Goal: Transaction & Acquisition: Purchase product/service

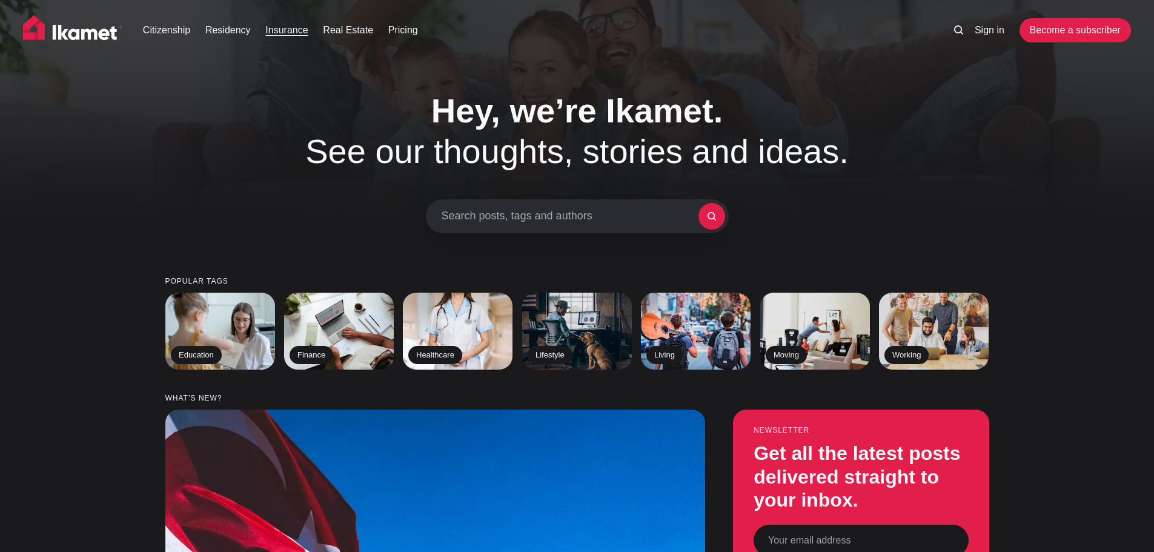
click at [289, 28] on link "Insurance" at bounding box center [286, 30] width 42 height 15
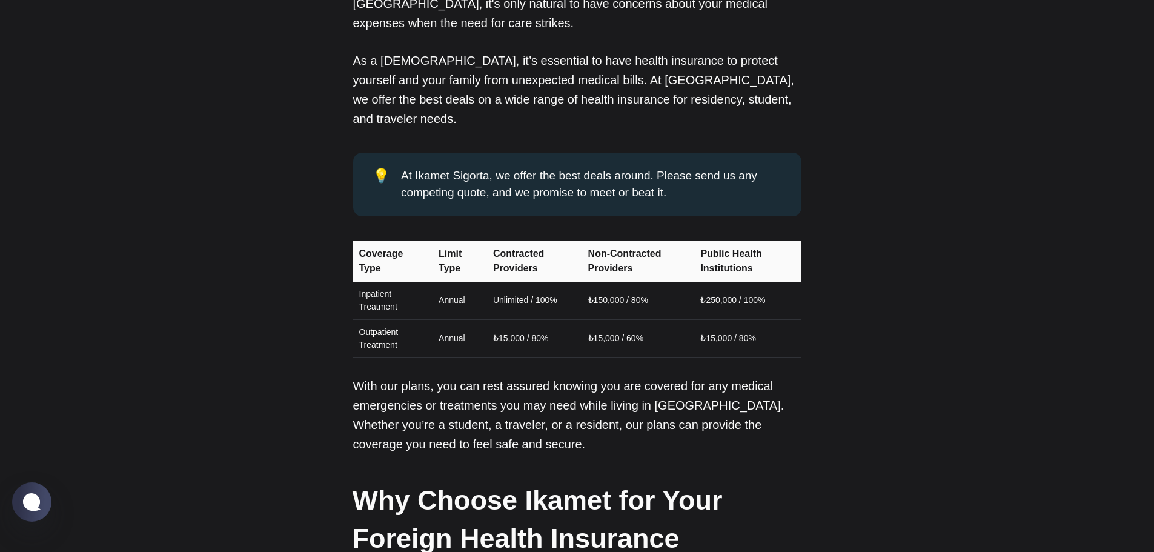
scroll to position [1151, 0]
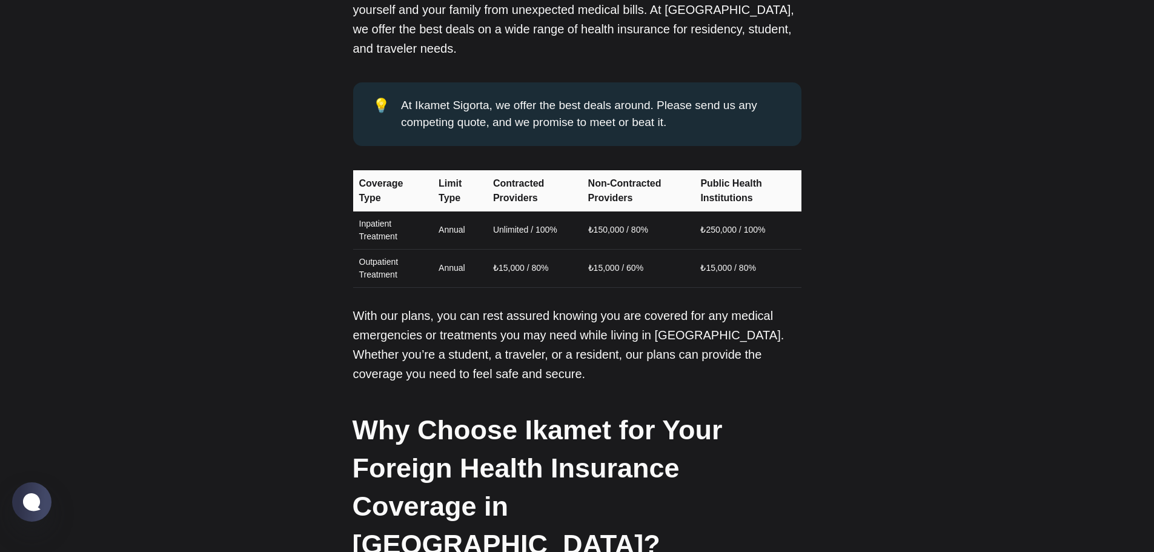
click at [445, 211] on td "Annual" at bounding box center [458, 230] width 55 height 38
click at [520, 211] on td "Unlimited / 100%" at bounding box center [533, 230] width 95 height 38
click at [588, 211] on td "₺150,000 / 80%" at bounding box center [637, 230] width 113 height 38
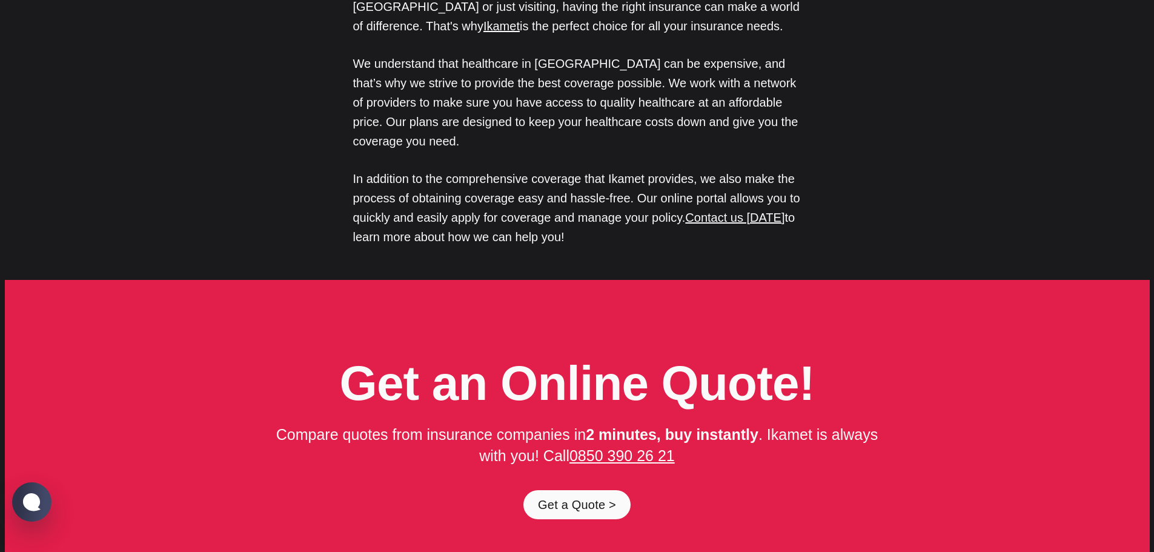
scroll to position [5943, 0]
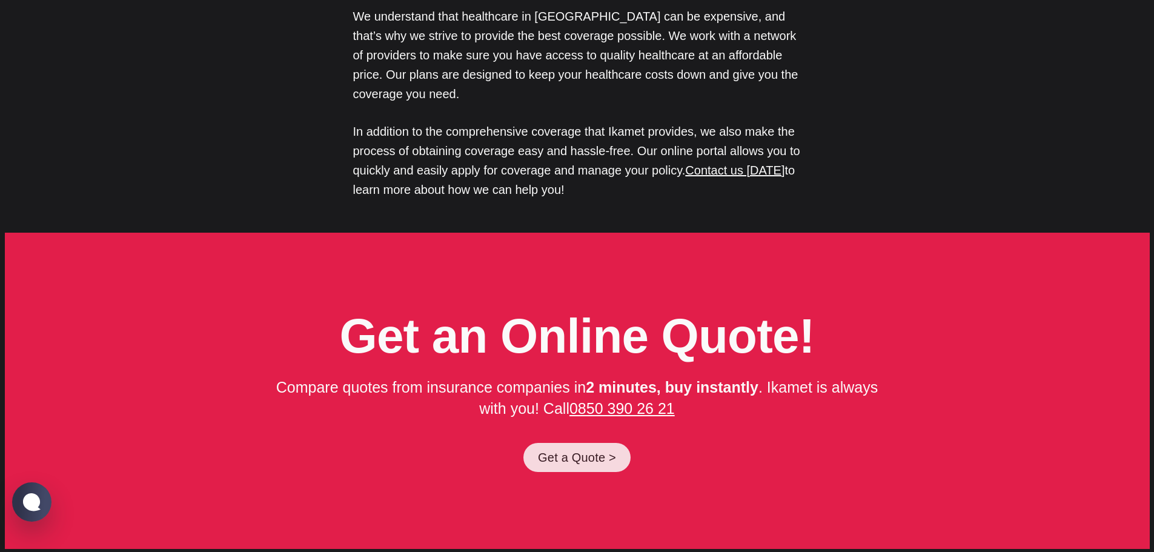
click at [586, 443] on link "Get a Quote >" at bounding box center [576, 457] width 107 height 29
